Goal: Task Accomplishment & Management: Manage account settings

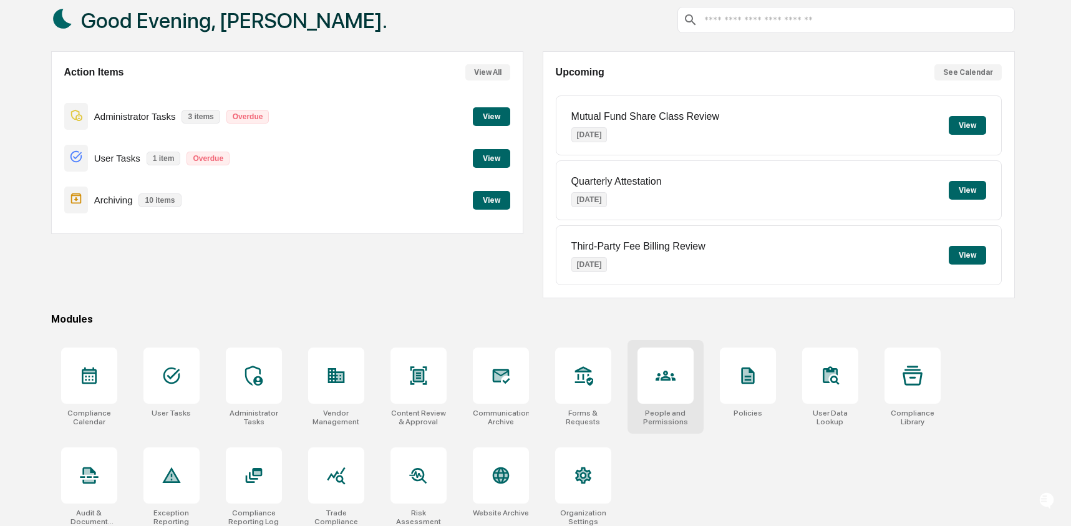
scroll to position [80, 0]
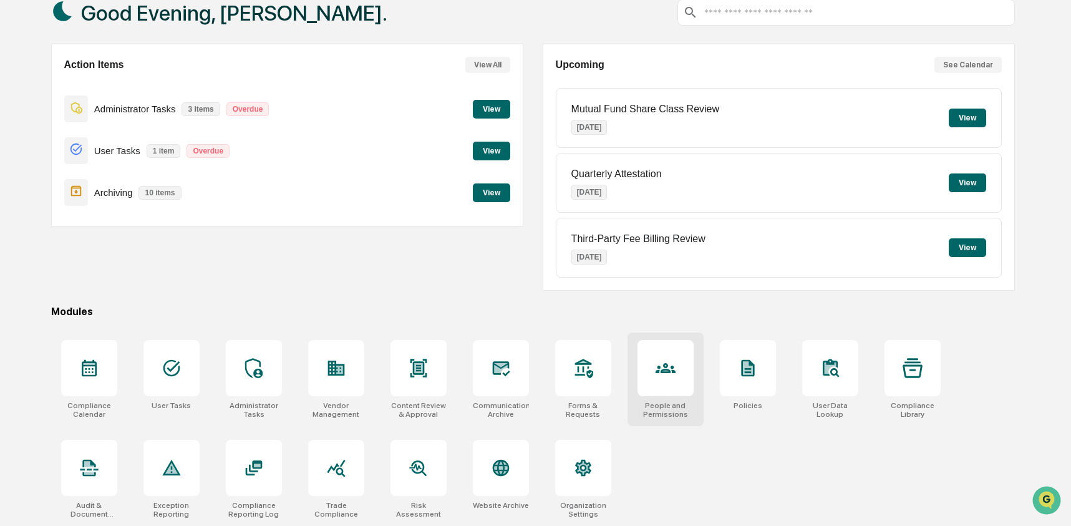
click at [673, 362] on icon at bounding box center [666, 368] width 20 height 20
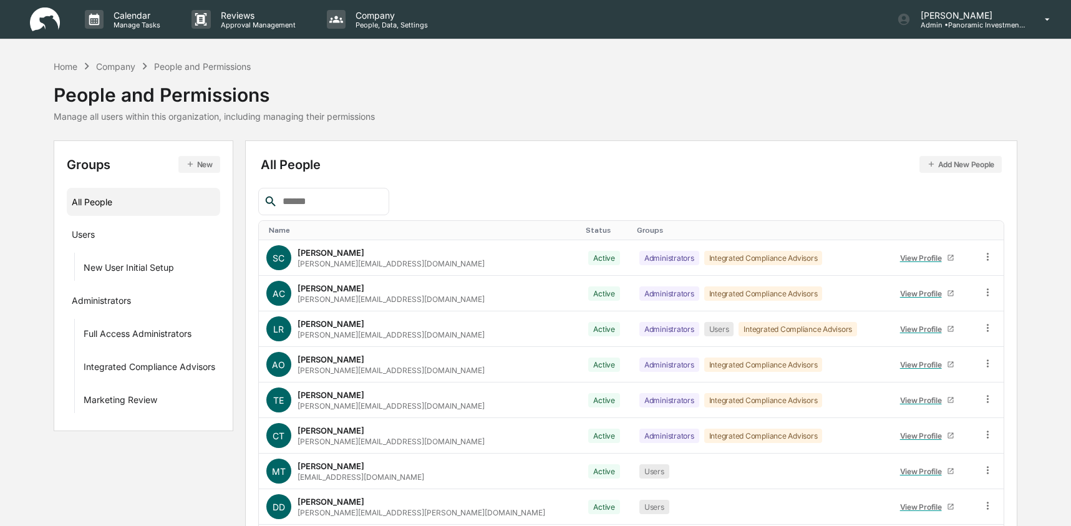
click at [208, 161] on button "New" at bounding box center [199, 164] width 42 height 17
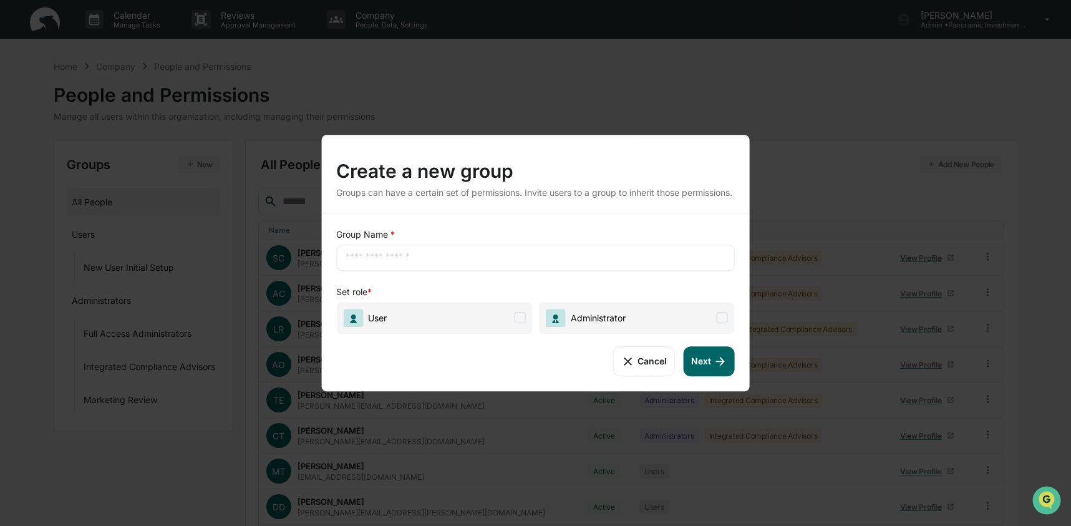
click at [439, 264] on input "text" at bounding box center [536, 257] width 380 height 12
type input "*****"
click at [595, 294] on div "Set role *" at bounding box center [535, 292] width 399 height 12
click at [704, 334] on span "Administrator" at bounding box center [637, 318] width 196 height 32
click at [721, 374] on button "Next" at bounding box center [709, 361] width 51 height 30
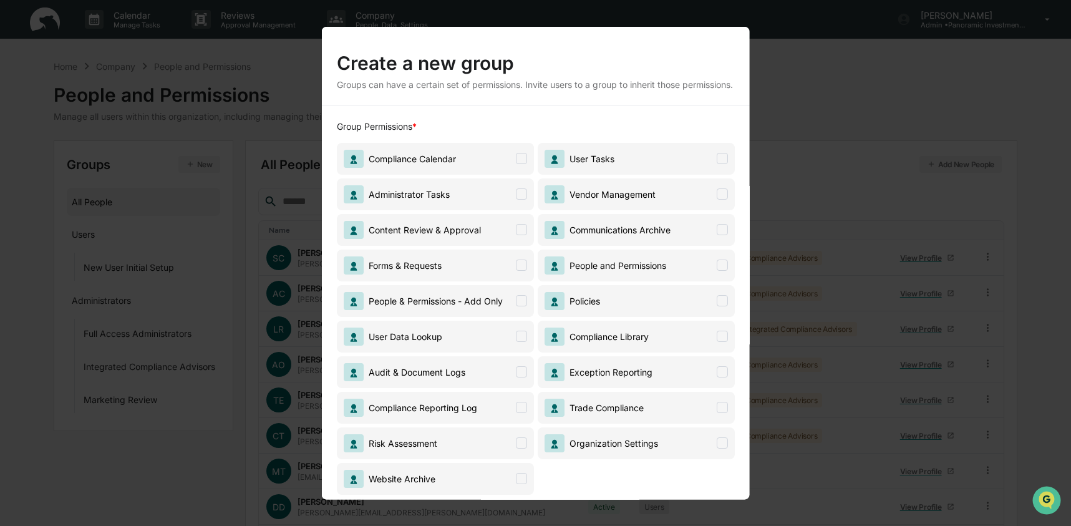
click at [450, 278] on span "Forms & Requests" at bounding box center [434, 265] width 197 height 32
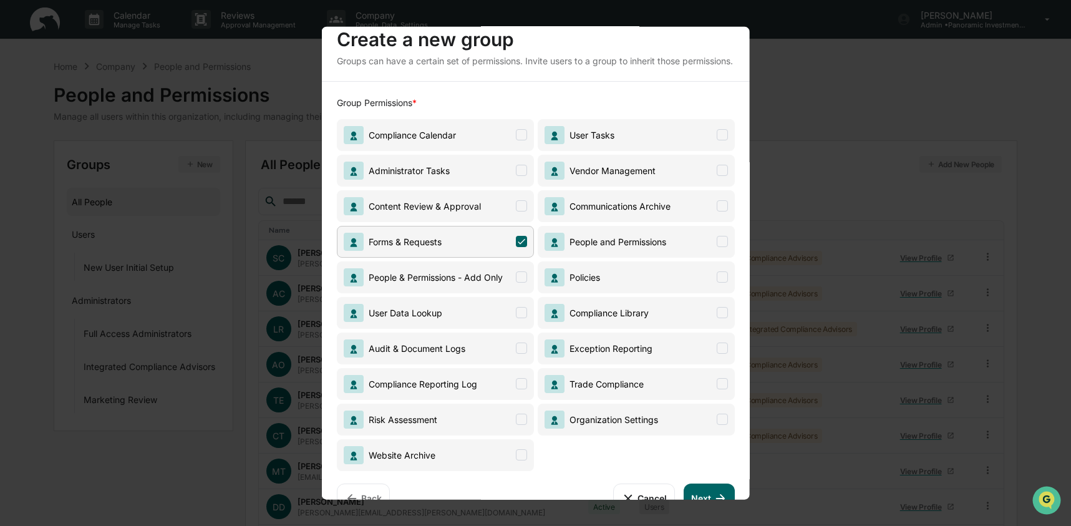
scroll to position [62, 0]
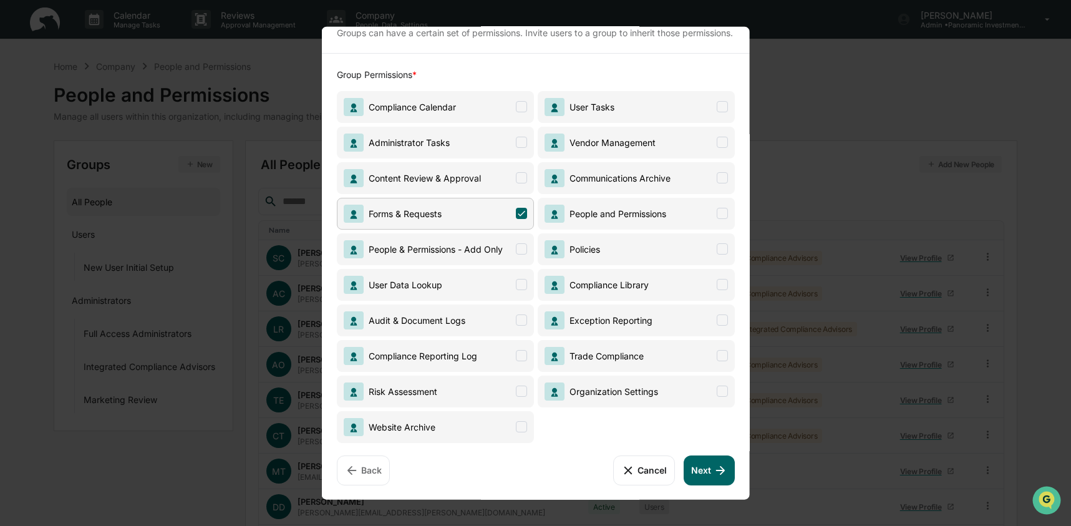
click at [686, 467] on button "Next" at bounding box center [709, 470] width 51 height 30
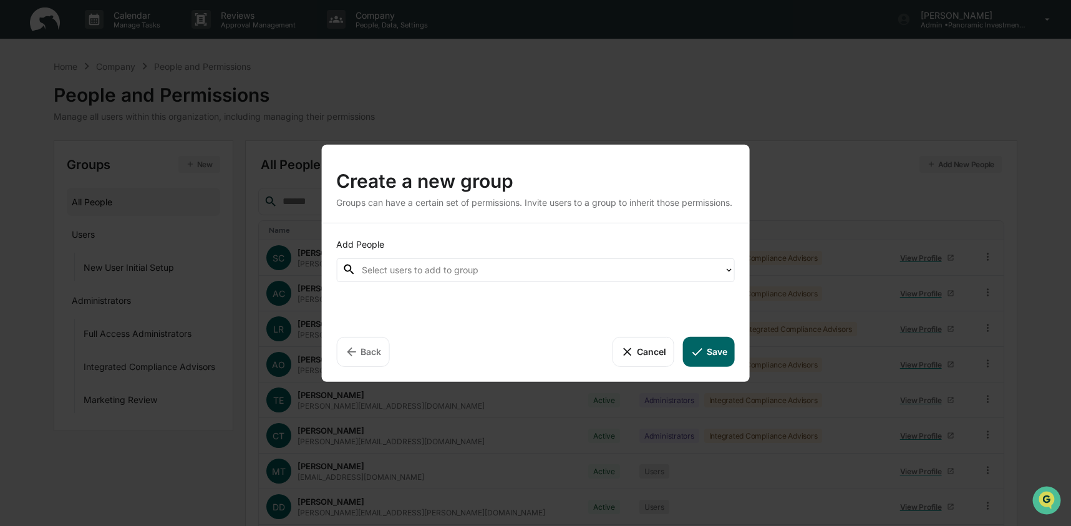
click at [429, 277] on div at bounding box center [540, 270] width 356 height 14
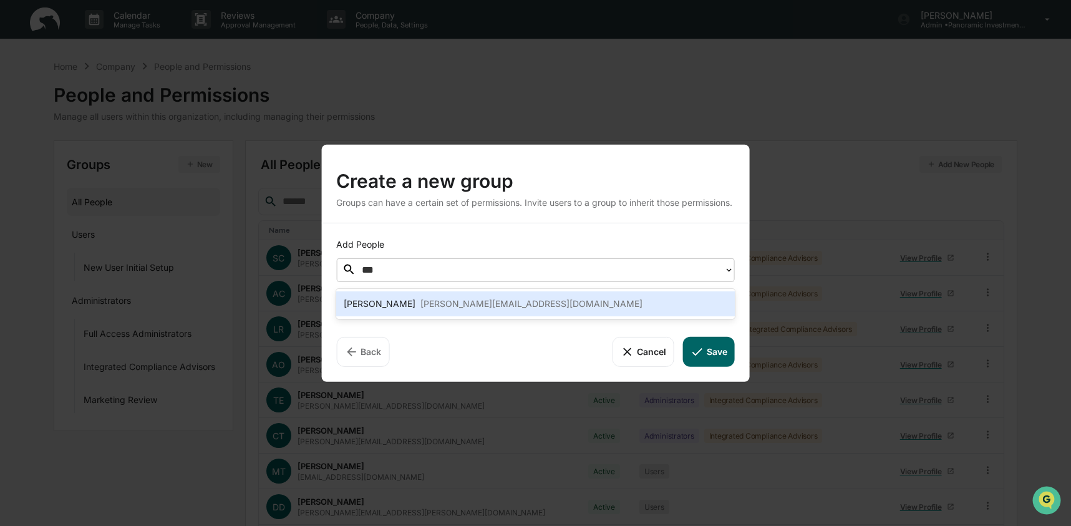
type input "****"
click at [423, 301] on div "[PERSON_NAME][EMAIL_ADDRESS][DOMAIN_NAME]" at bounding box center [531, 303] width 222 height 15
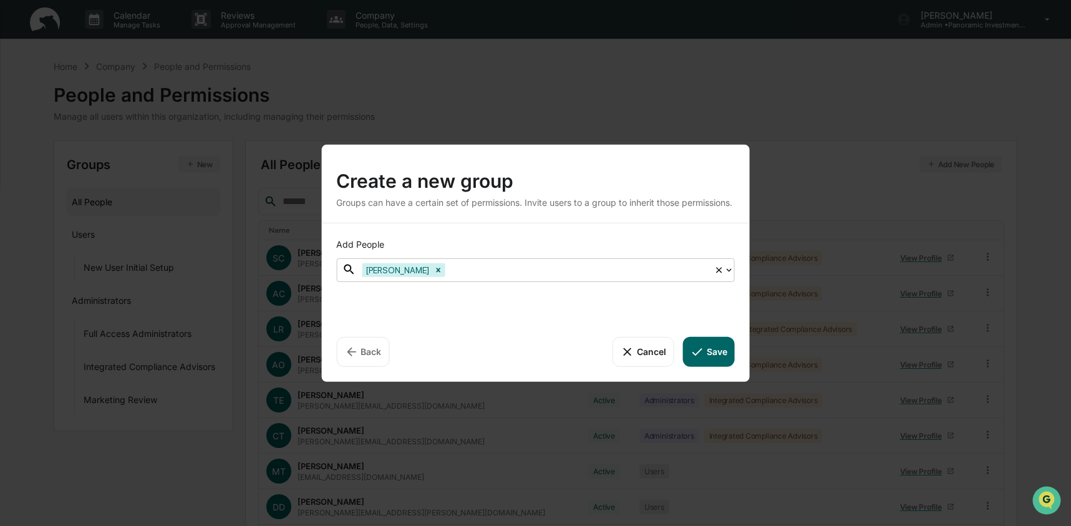
click at [714, 353] on button "Save" at bounding box center [709, 351] width 52 height 30
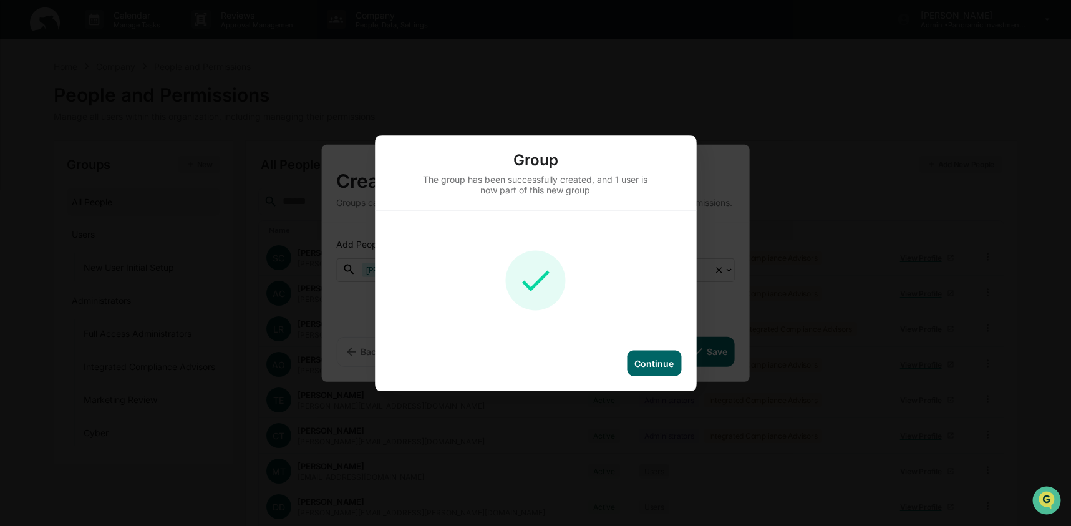
click at [676, 358] on div "Continue" at bounding box center [654, 363] width 54 height 26
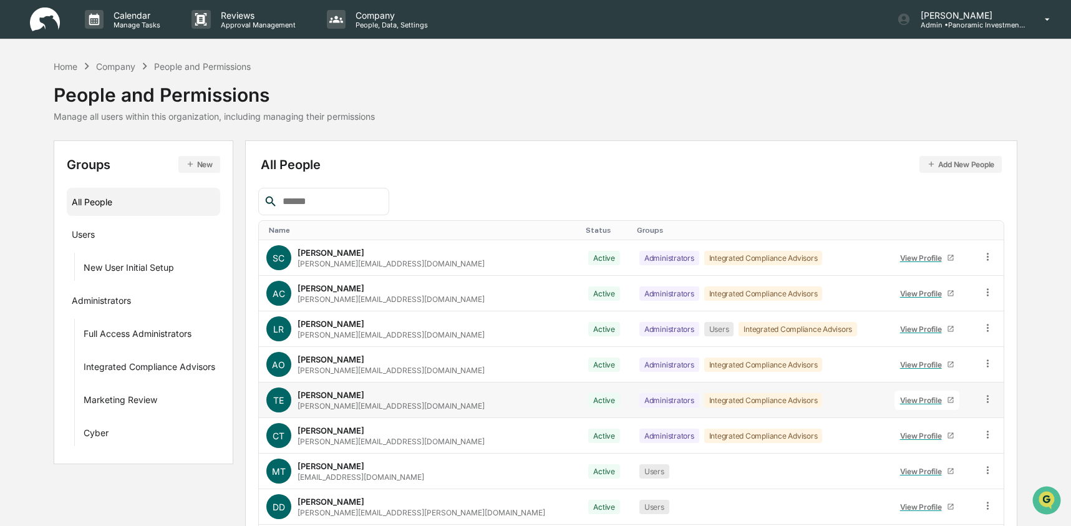
scroll to position [126, 0]
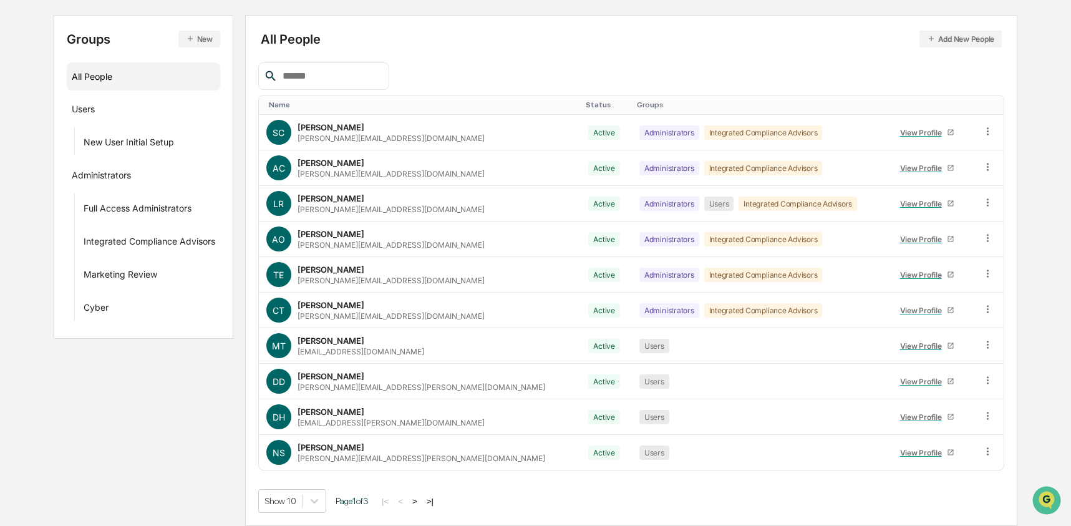
click at [321, 85] on div at bounding box center [323, 75] width 131 height 27
click at [320, 84] on div at bounding box center [323, 75] width 131 height 27
click at [319, 79] on input "text" at bounding box center [331, 76] width 106 height 16
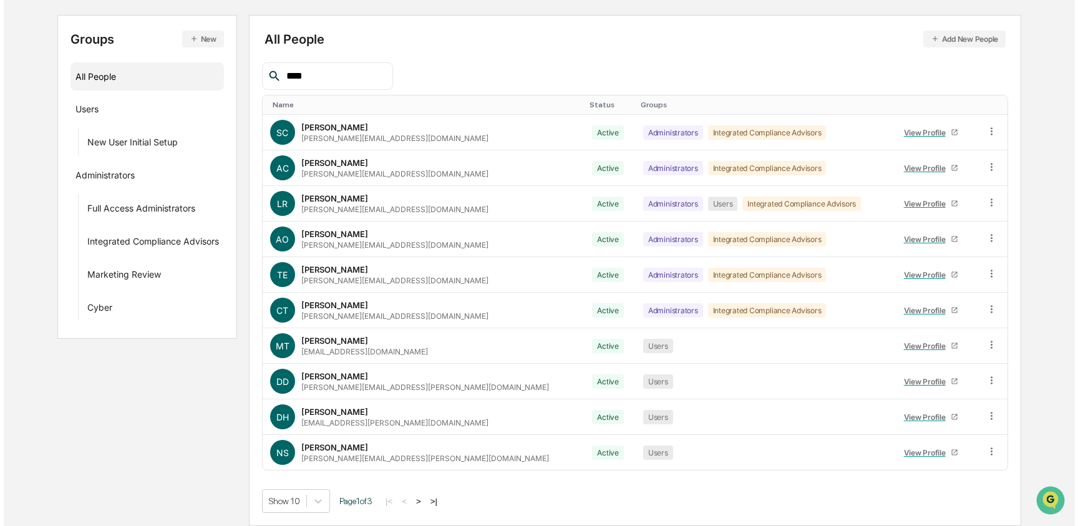
scroll to position [0, 0]
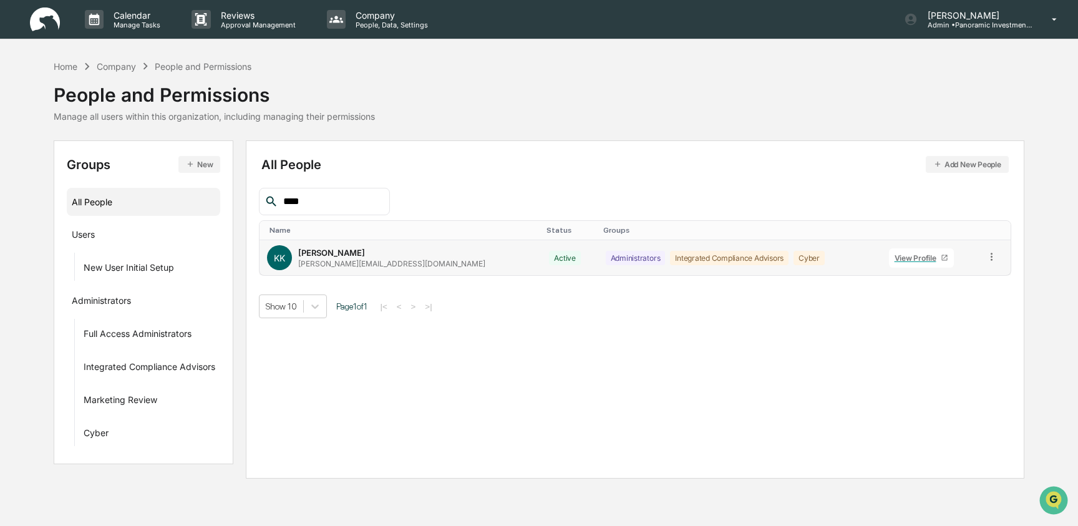
type input "****"
click at [989, 258] on icon at bounding box center [992, 257] width 12 height 12
click at [968, 295] on div "Change Status" at bounding box center [936, 301] width 104 height 15
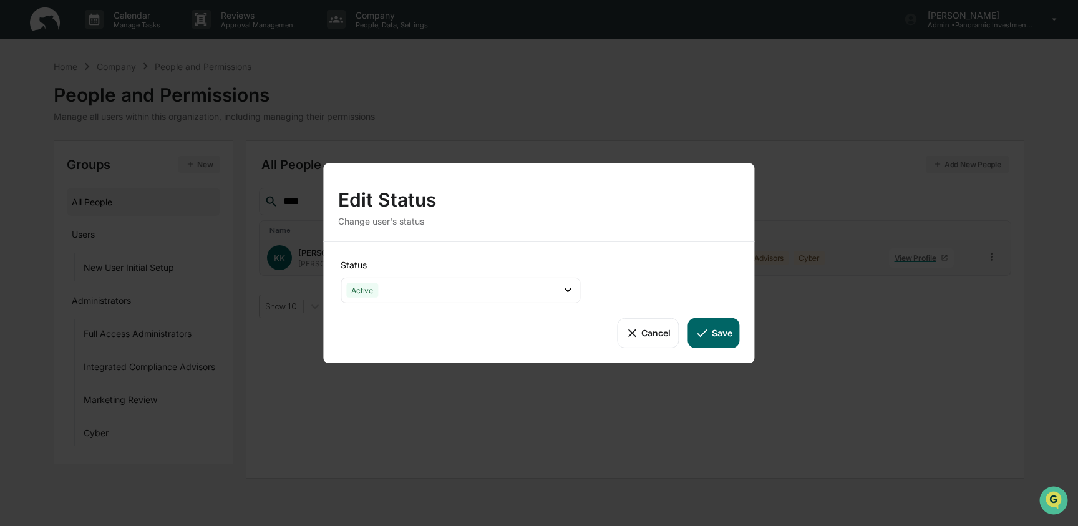
click at [641, 339] on button "Cancel" at bounding box center [648, 333] width 62 height 30
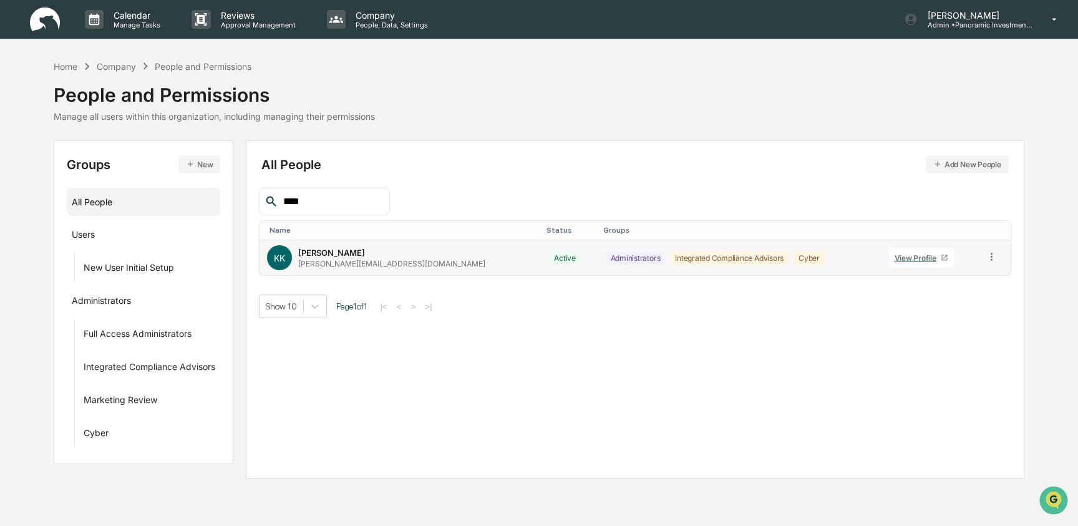
click at [987, 260] on icon at bounding box center [992, 257] width 12 height 12
click at [925, 282] on div "Groups & Permissions" at bounding box center [936, 276] width 104 height 15
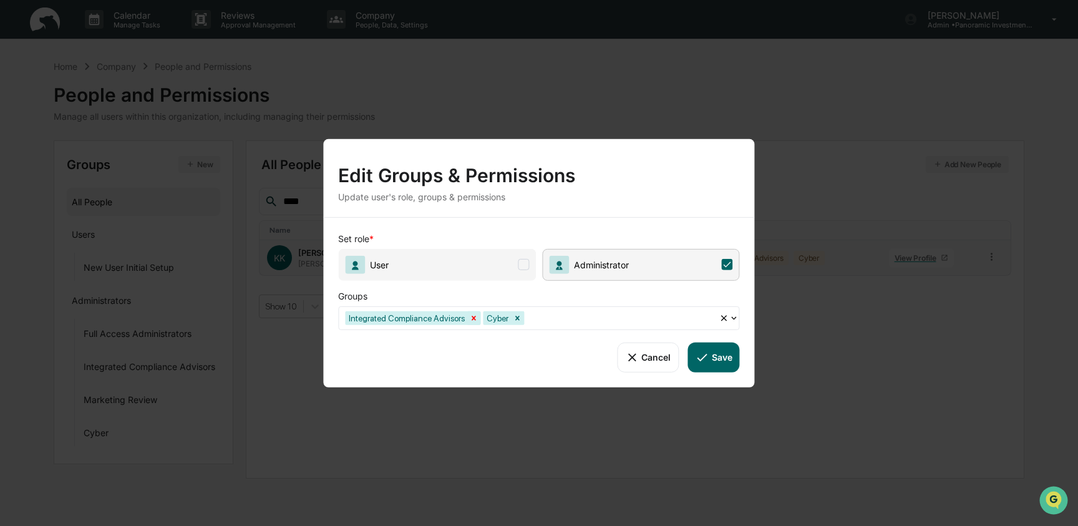
click at [478, 320] on icon "Remove Integrated Compliance Advisors" at bounding box center [473, 317] width 9 height 9
click at [729, 372] on div "Set role * User Administrator Groups option Cyber, selected. Select is focused …" at bounding box center [538, 302] width 431 height 170
click at [729, 362] on button "Save" at bounding box center [713, 357] width 52 height 30
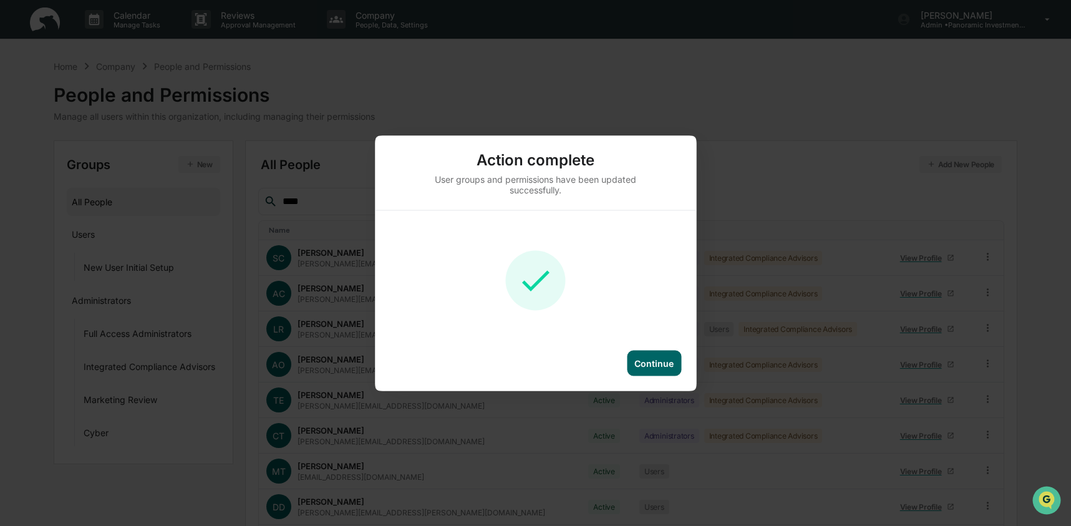
click at [662, 368] on div "Continue" at bounding box center [654, 363] width 54 height 26
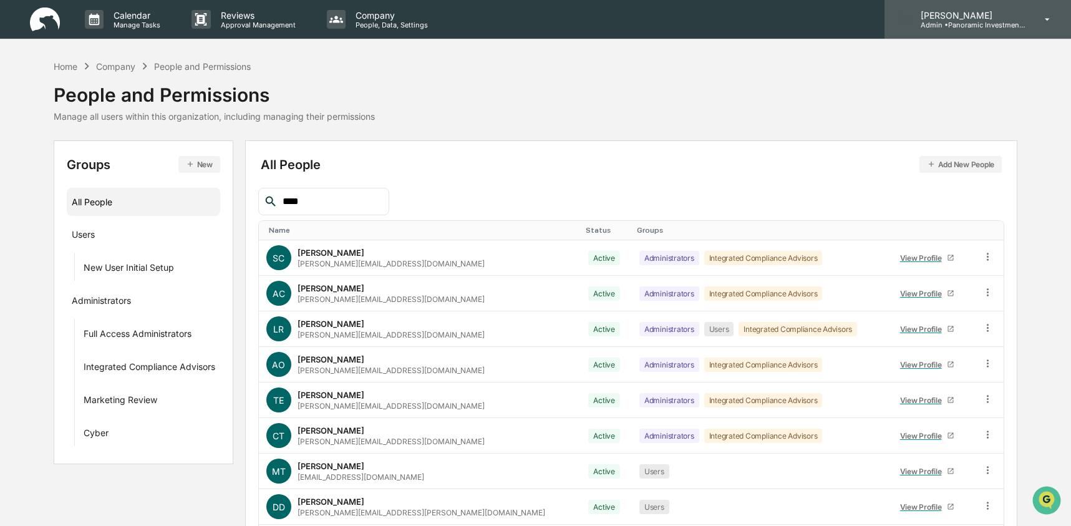
click at [944, 27] on p "Admin • Panoramic Investment Advisors" at bounding box center [969, 25] width 116 height 9
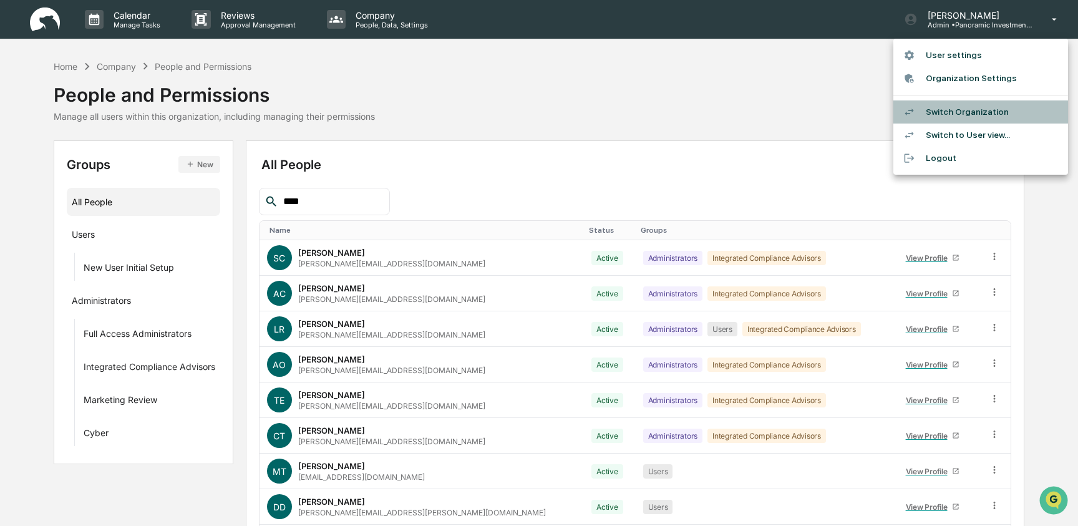
click at [998, 114] on li "Switch Organization" at bounding box center [980, 111] width 175 height 23
